Goal: Check status

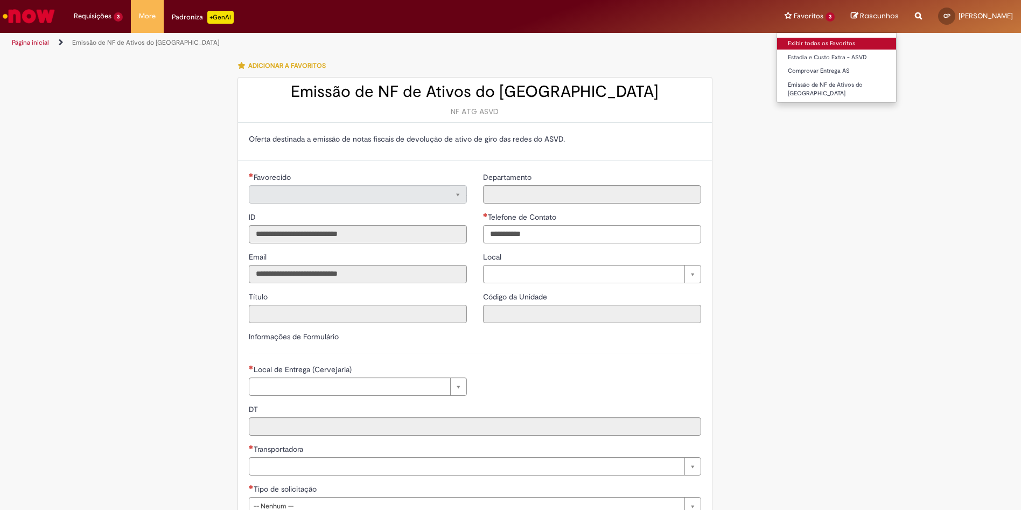
type input "**********"
click at [801, 44] on link "Exibir todos os Favoritos" at bounding box center [836, 44] width 119 height 12
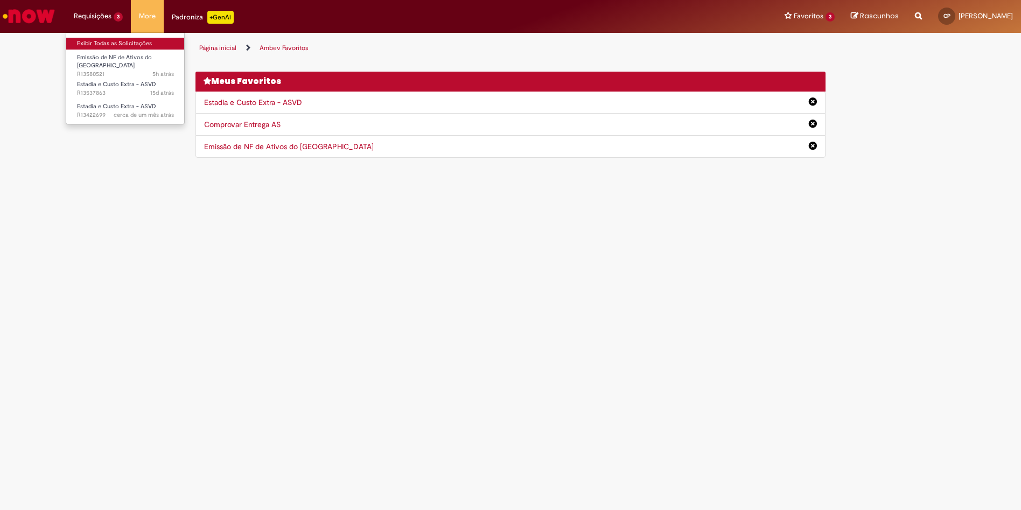
click at [89, 43] on link "Exibir Todas as Solicitações" at bounding box center [125, 44] width 119 height 12
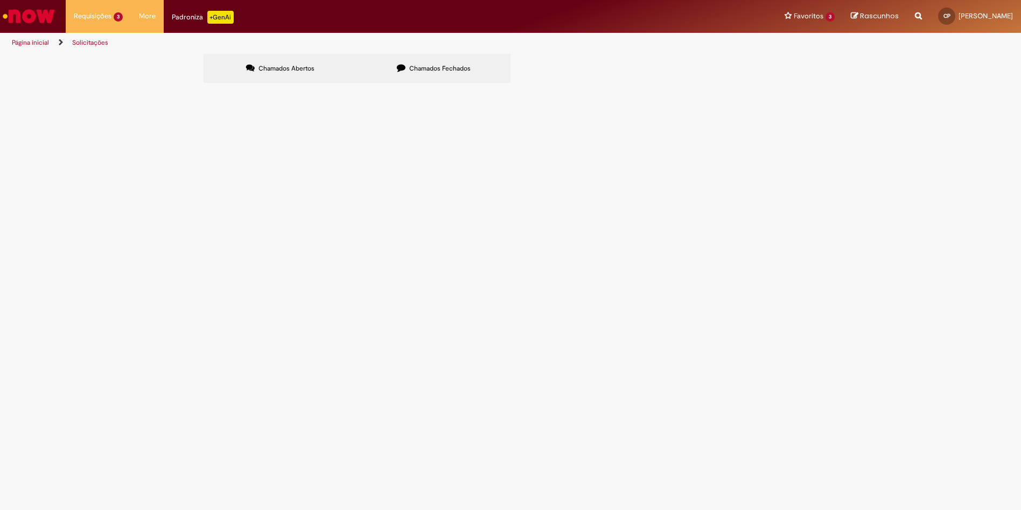
click at [0, 0] on span "Segue OC para viagens [GEOGRAPHIC_DATA] Empurrada CM de [DATE]" at bounding box center [0, 0] width 0 height 0
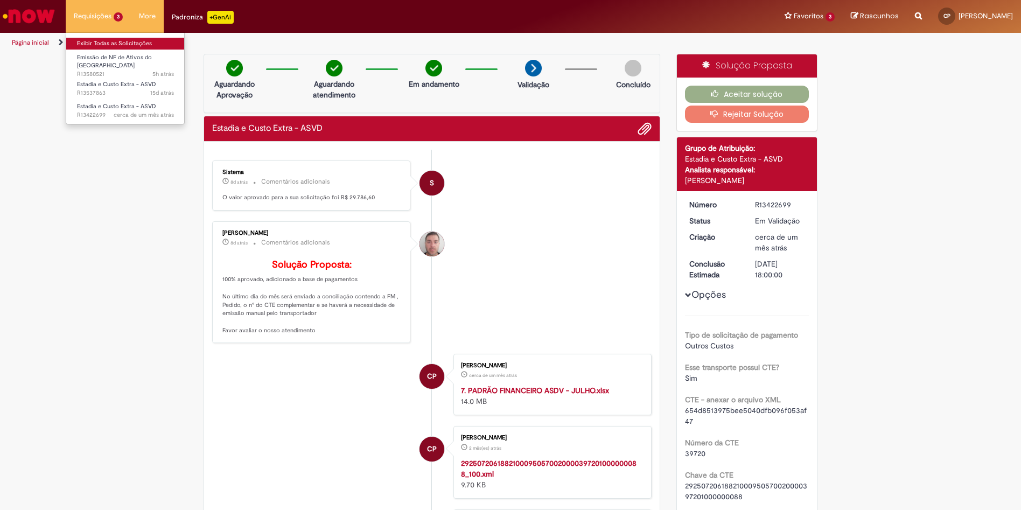
click at [97, 40] on link "Exibir Todas as Solicitações" at bounding box center [125, 44] width 119 height 12
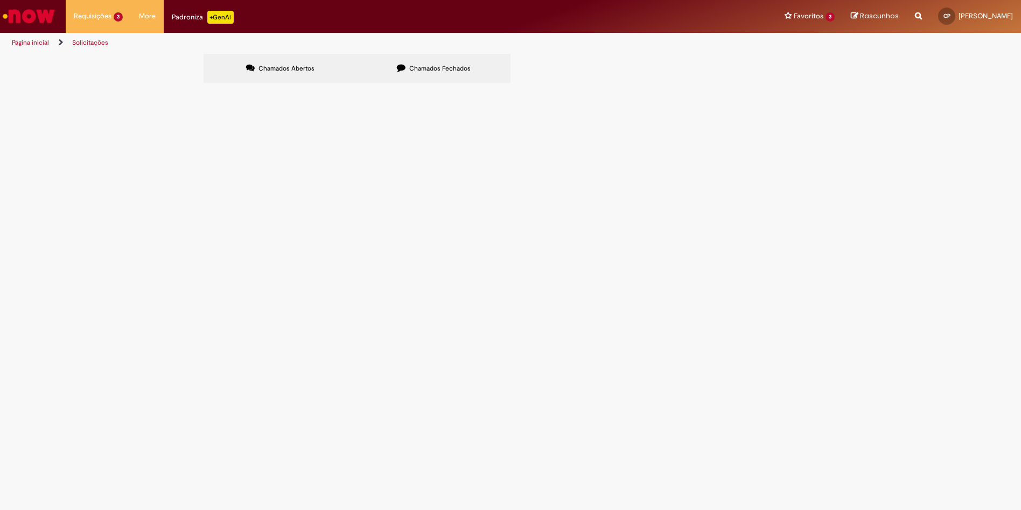
click at [0, 0] on span "SEGUE OC REF MES DE [DATE]" at bounding box center [0, 0] width 0 height 0
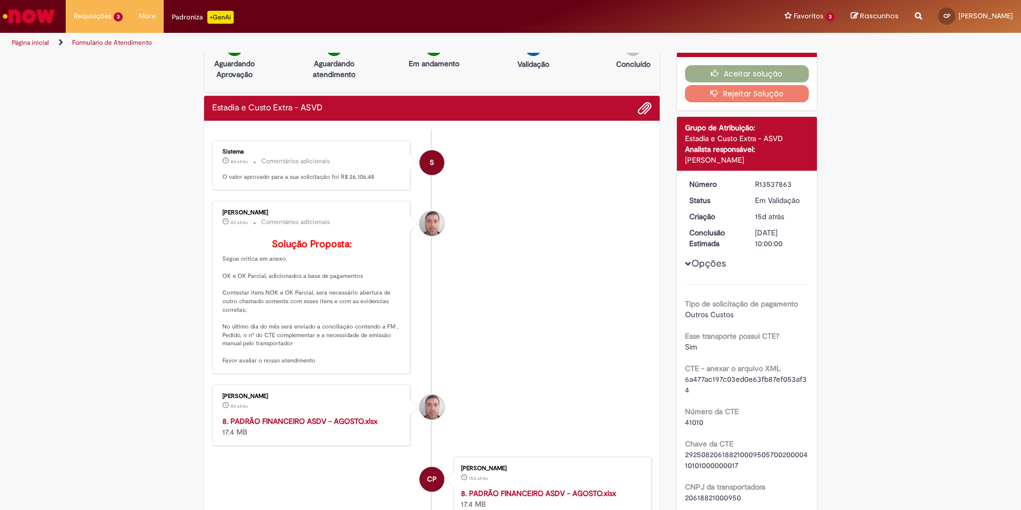
scroll to position [22, 0]
